Goal: Information Seeking & Learning: Learn about a topic

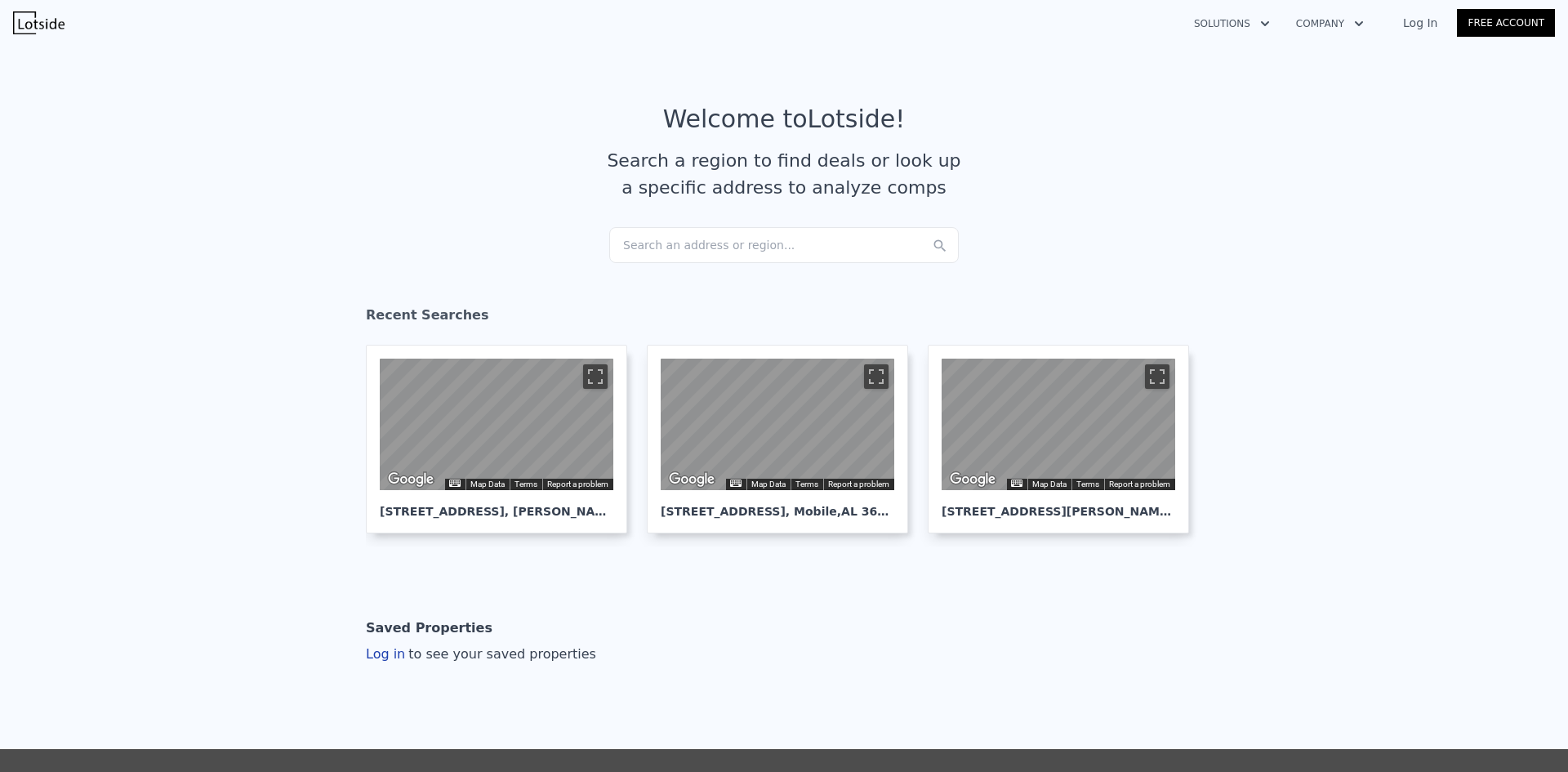
click at [658, 232] on div "Search an address or region..." at bounding box center [784, 244] width 350 height 36
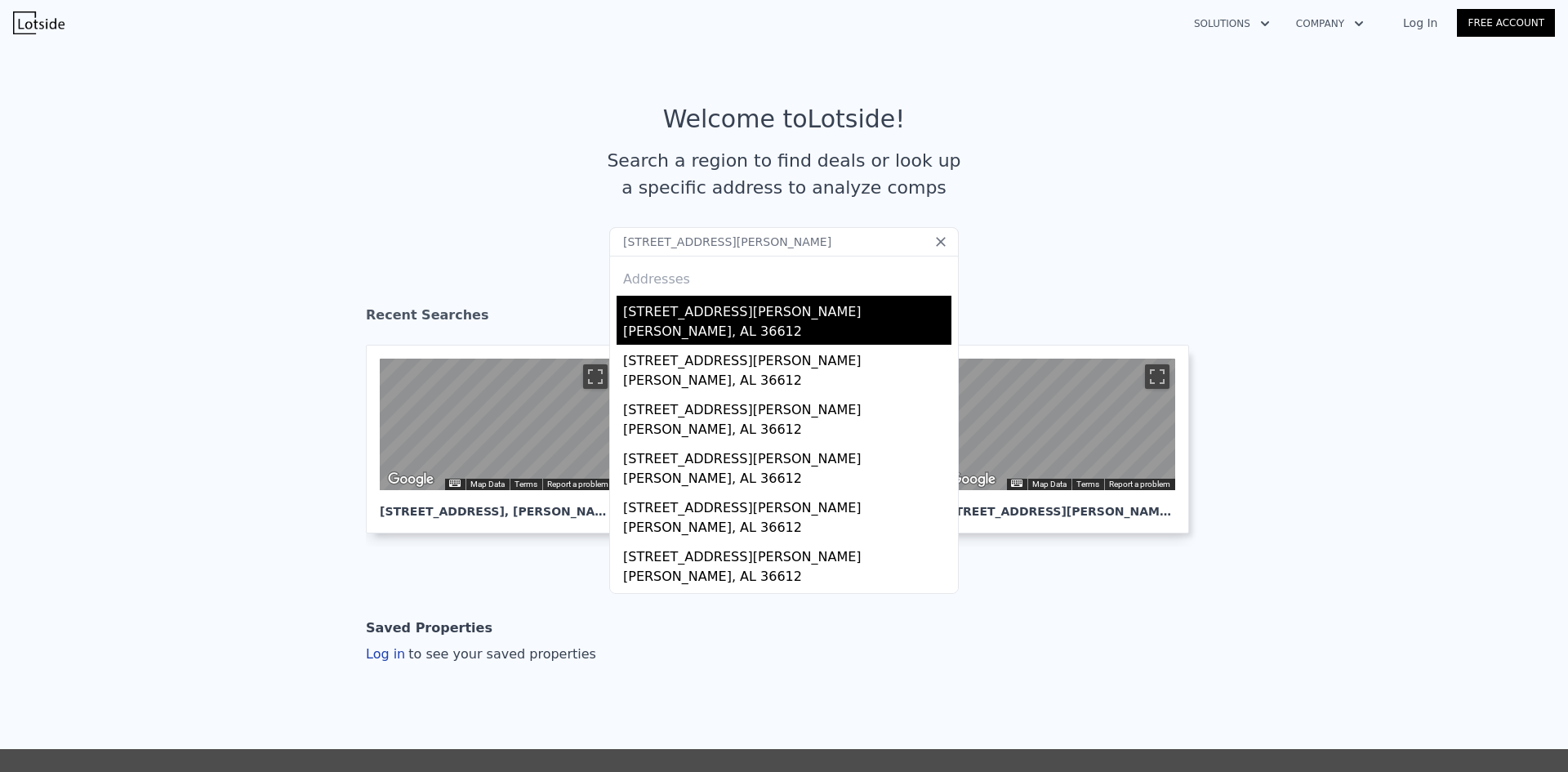
type input "[STREET_ADDRESS][PERSON_NAME]"
click at [723, 318] on div "[STREET_ADDRESS][PERSON_NAME]" at bounding box center [786, 308] width 328 height 26
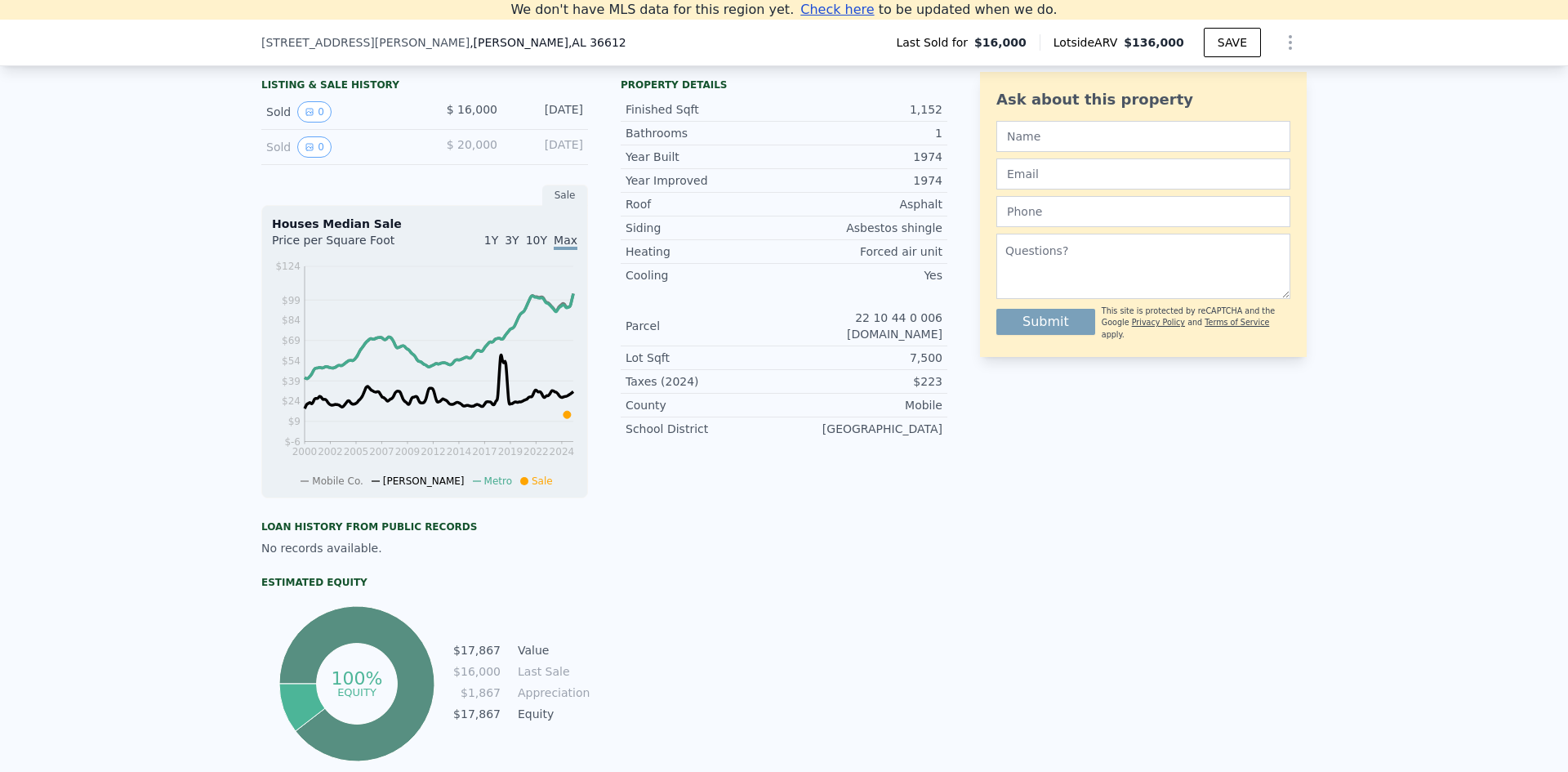
scroll to position [227, 0]
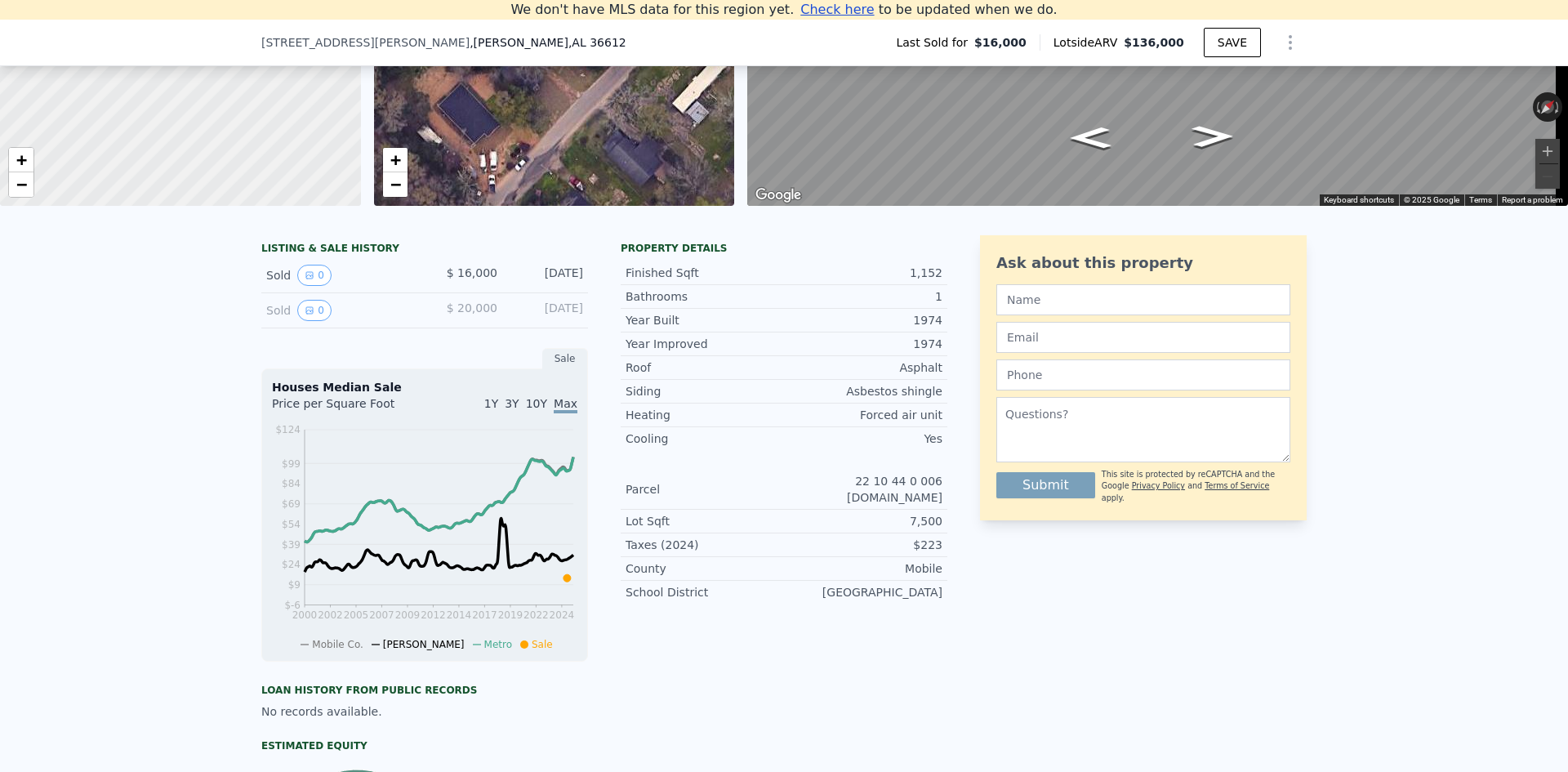
click at [755, 304] on div "Bathrooms" at bounding box center [705, 296] width 159 height 16
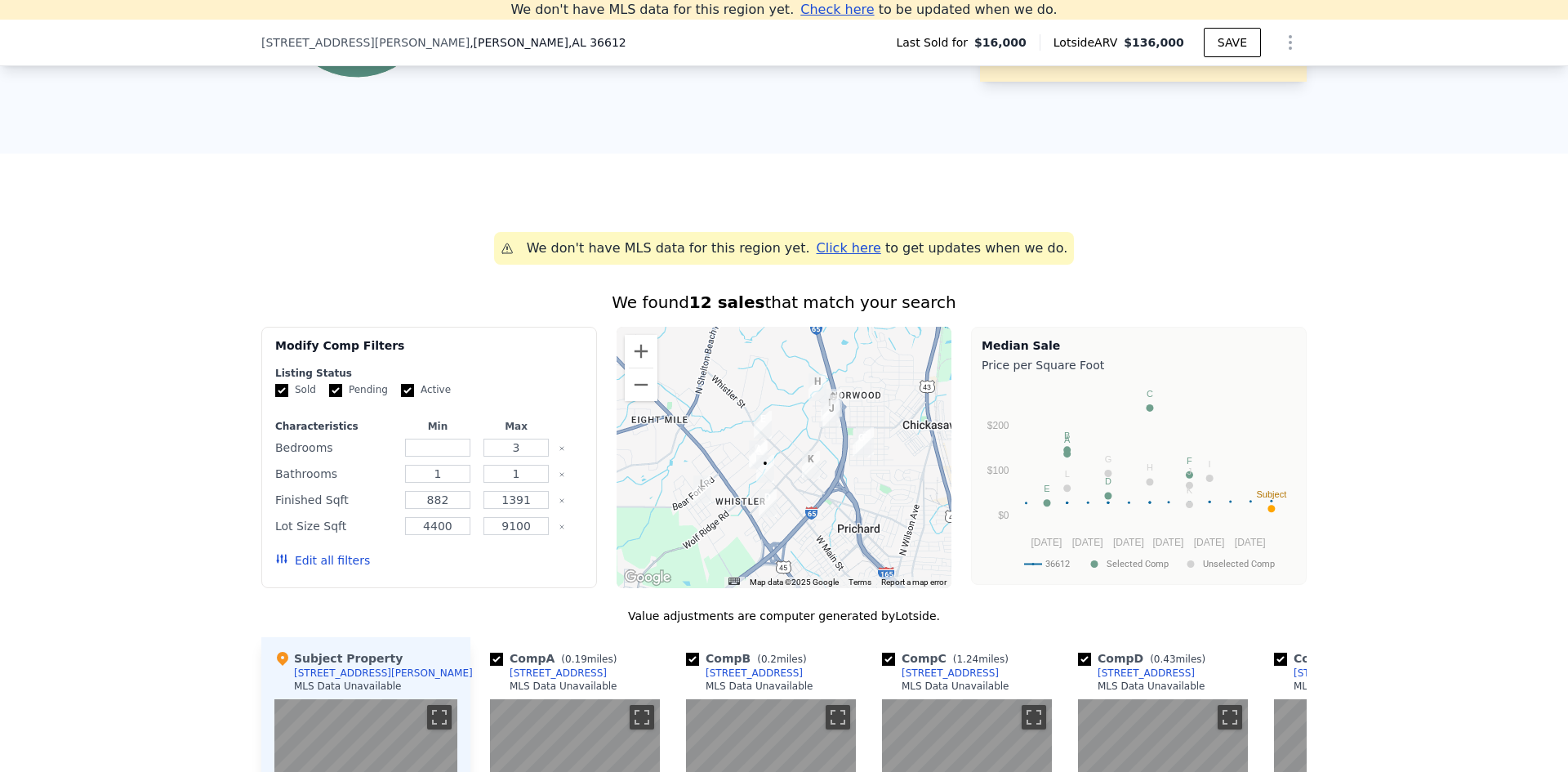
scroll to position [1043, 0]
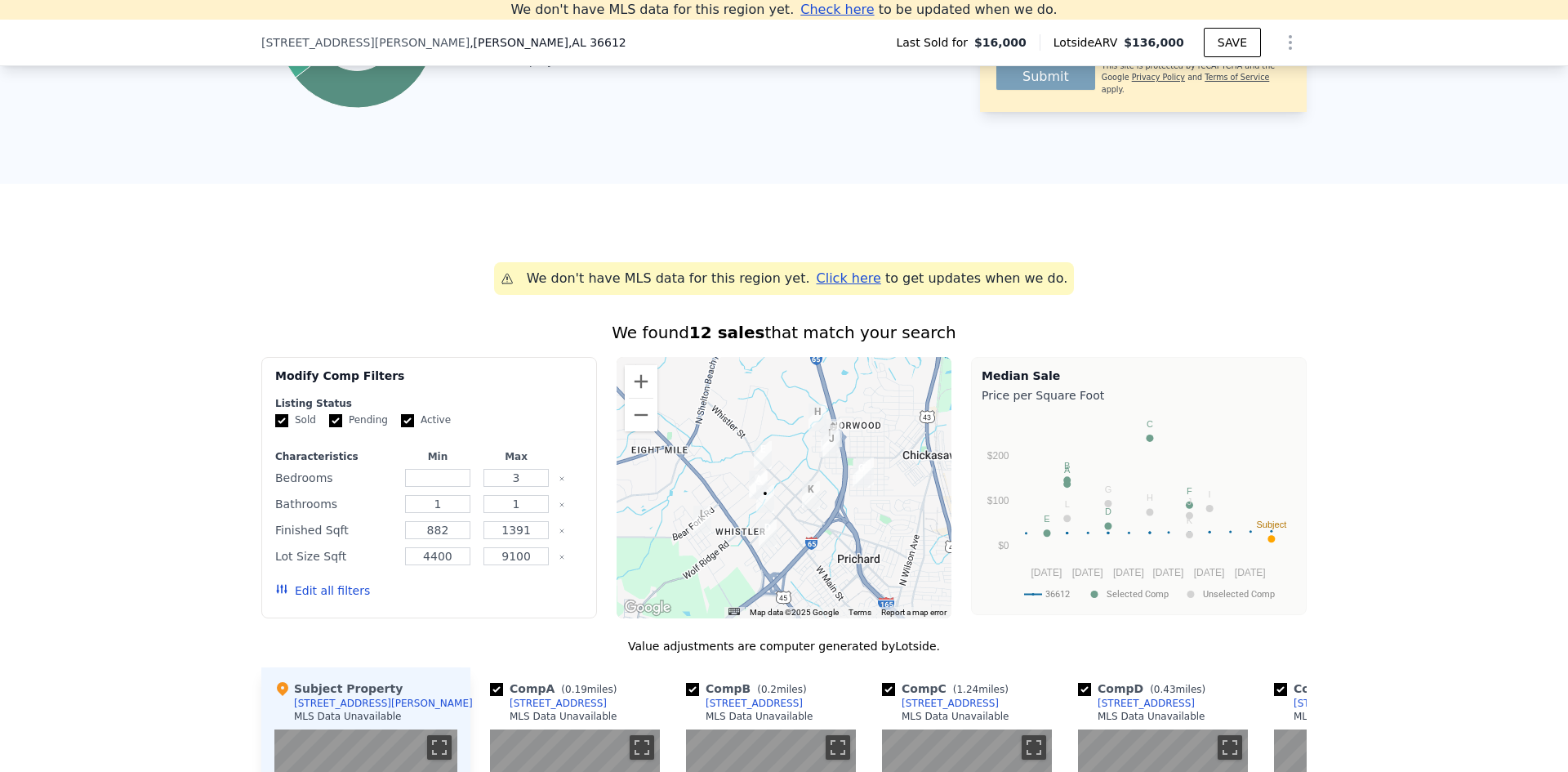
click at [833, 286] on span "Click here" at bounding box center [848, 278] width 65 height 15
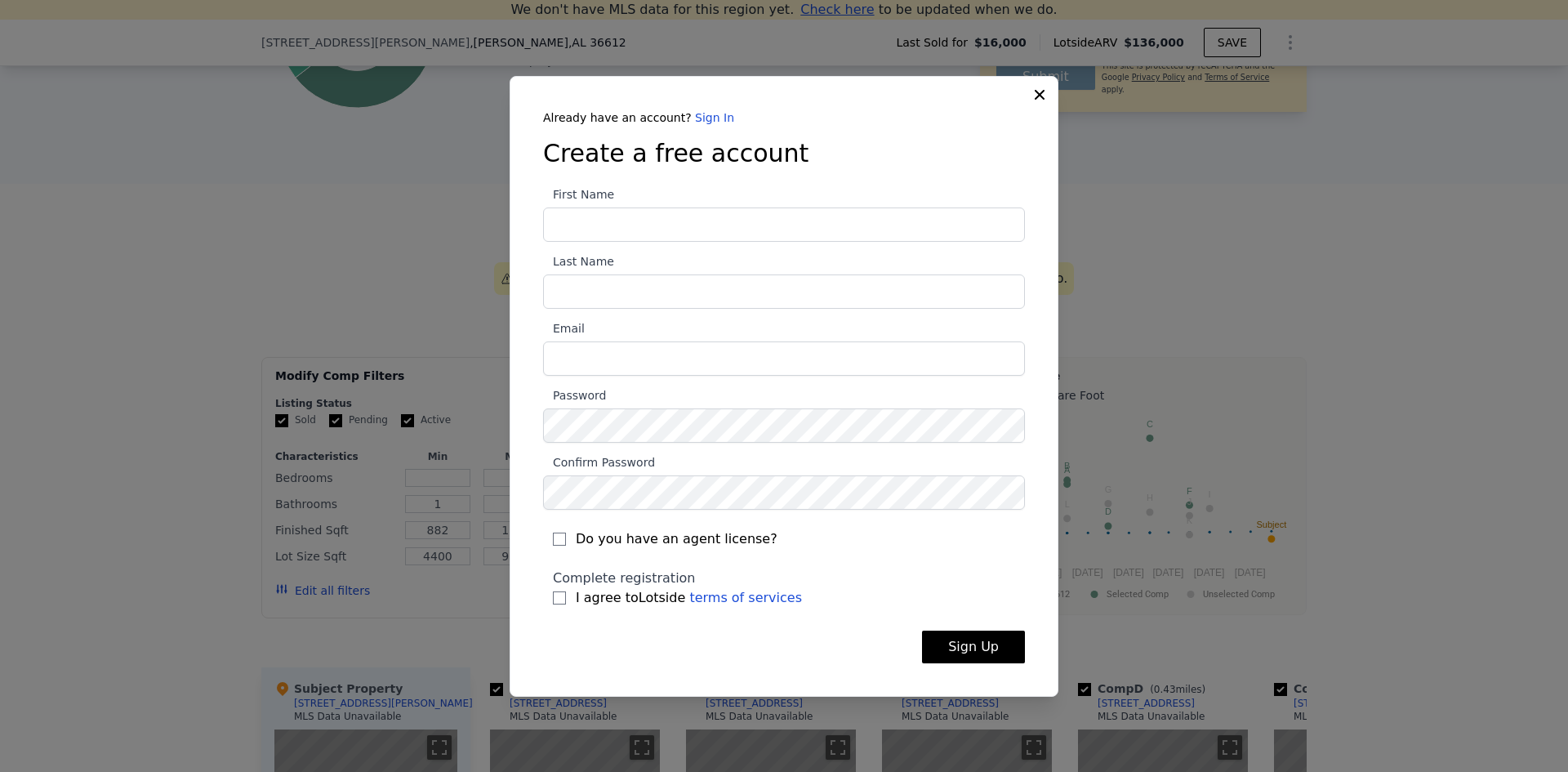
click at [1043, 108] on div "Already have an account? Sign In Create a free account First Name Last Name Ema…" at bounding box center [784, 386] width 549 height 621
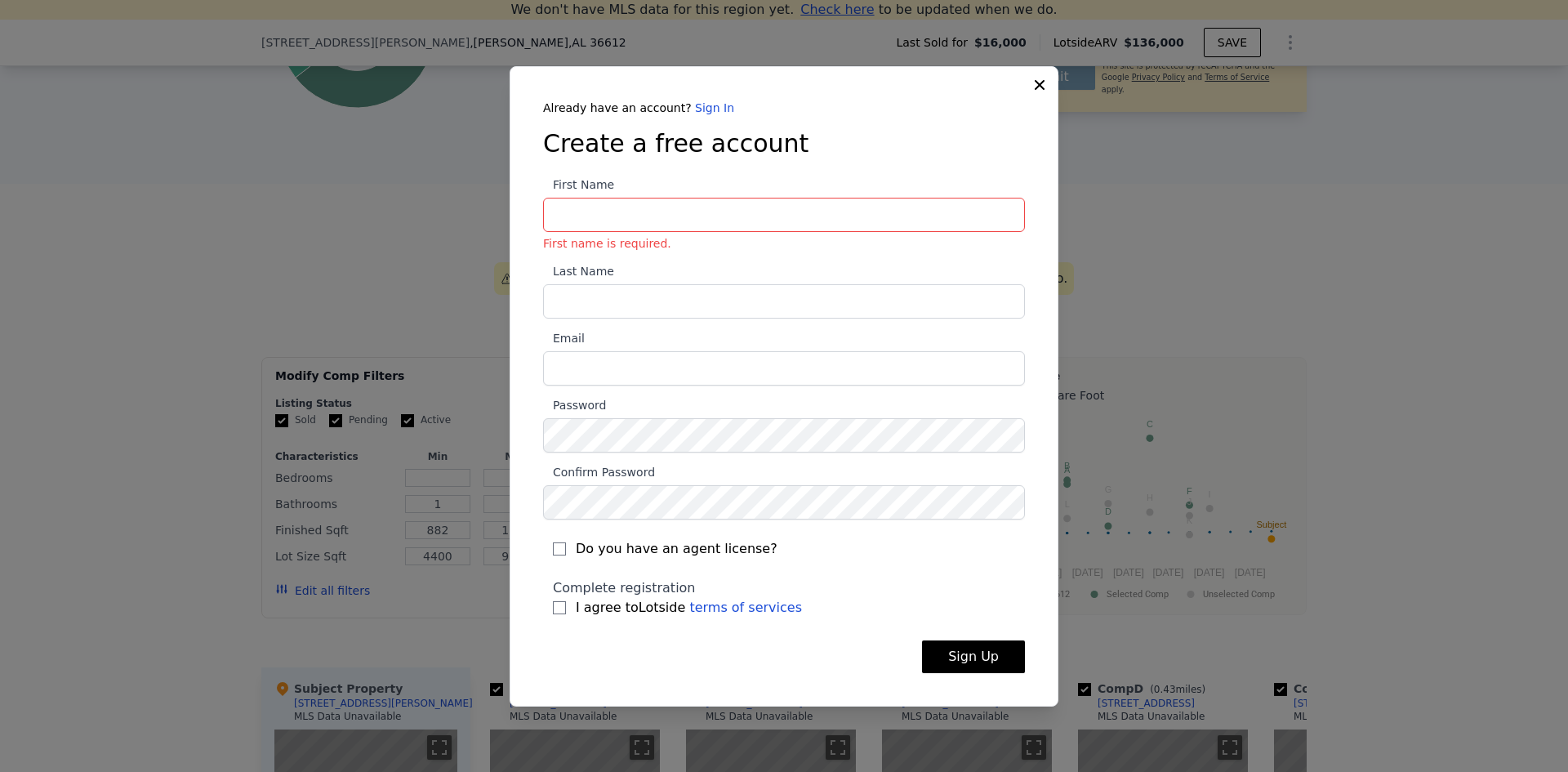
click at [1036, 94] on div "Already have an account? Sign In Create a free account First Name First name is…" at bounding box center [784, 386] width 549 height 640
click at [1037, 91] on icon at bounding box center [1039, 84] width 16 height 16
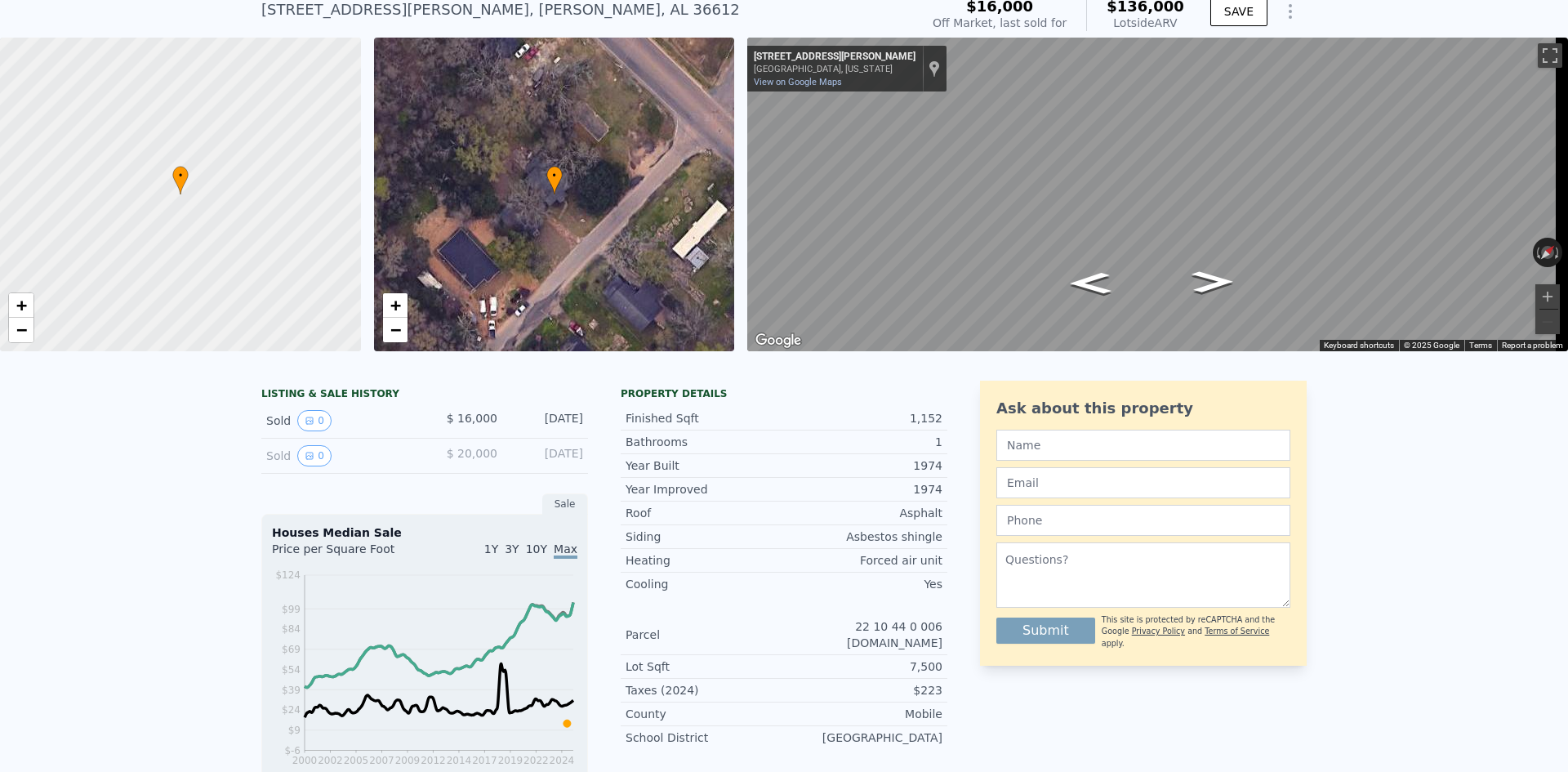
scroll to position [18, 0]
